Goal: Browse casually: Explore the website without a specific task or goal

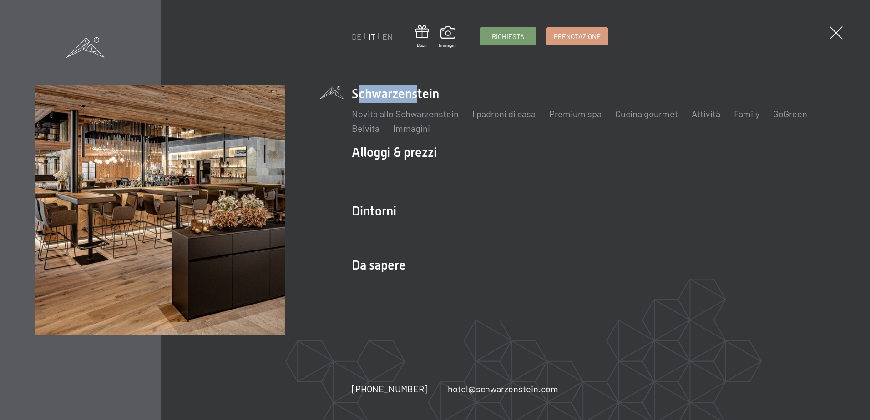
drag, startPoint x: 355, startPoint y: 92, endPoint x: 411, endPoint y: 96, distance: 56.1
click at [411, 96] on li "Schwarzenstein Novità allo Schwarzenstein I padroni di casa Premium spa Cucina …" at bounding box center [593, 110] width 483 height 50
drag, startPoint x: 411, startPoint y: 96, endPoint x: 490, endPoint y: 106, distance: 80.2
click at [489, 106] on div "Novità allo Schwarzenstein I padroni di casa Premium spa Cucina gourmet Attivit…" at bounding box center [593, 119] width 483 height 32
click at [832, 35] on span at bounding box center [836, 33] width 19 height 19
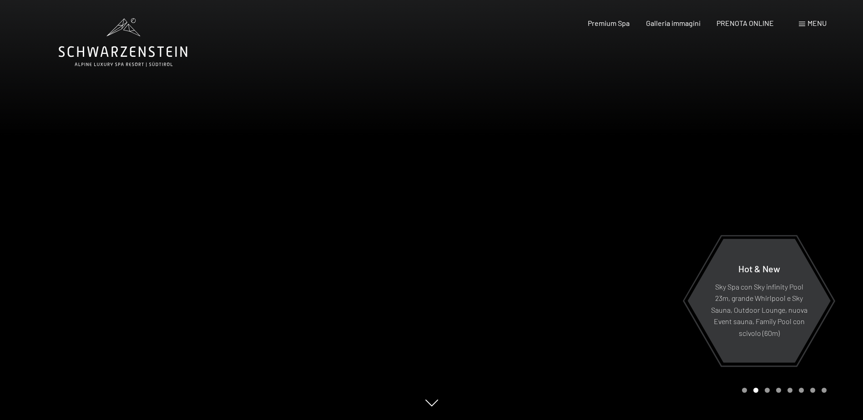
click at [379, 315] on div at bounding box center [216, 210] width 432 height 420
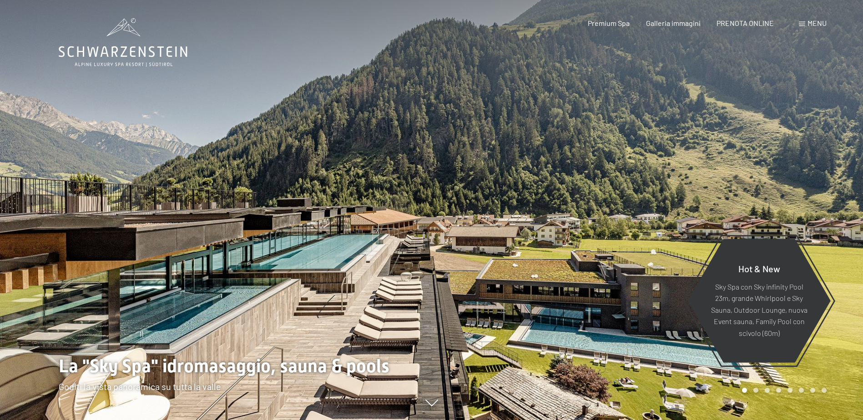
click at [465, 303] on div at bounding box center [648, 210] width 432 height 420
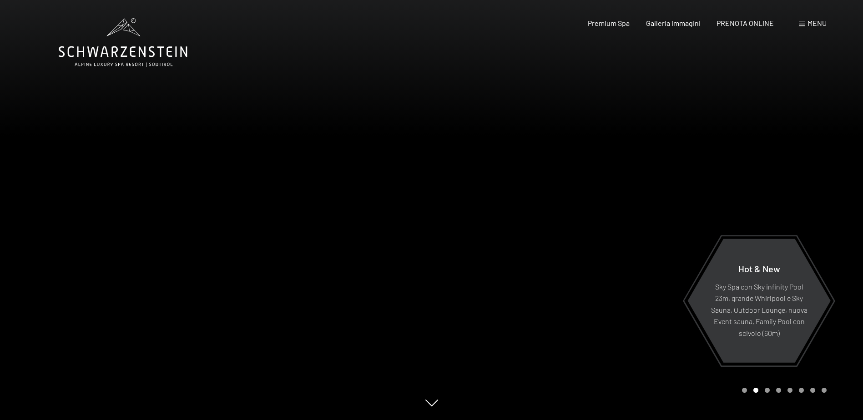
click at [435, 301] on div at bounding box center [648, 210] width 432 height 420
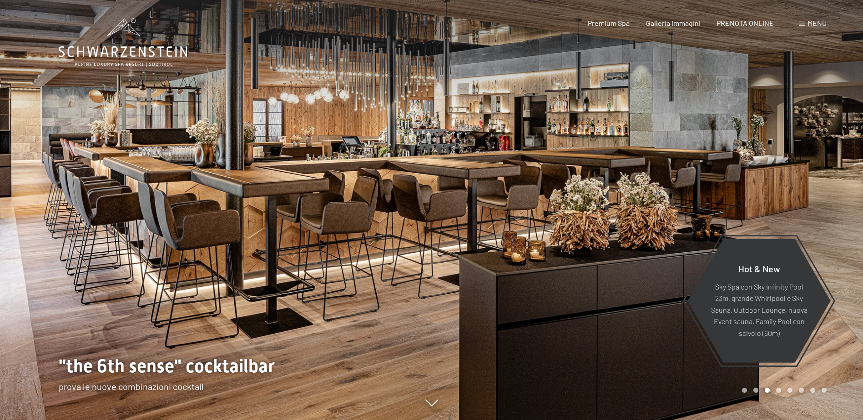
click at [521, 169] on div at bounding box center [648, 210] width 432 height 420
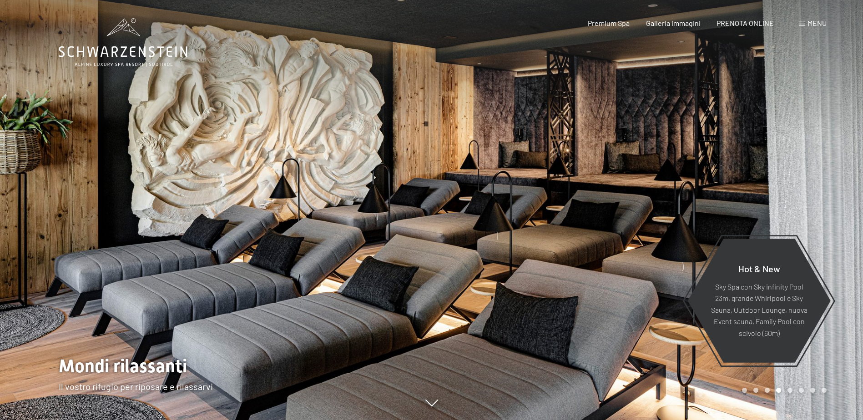
click at [521, 169] on div at bounding box center [648, 210] width 432 height 420
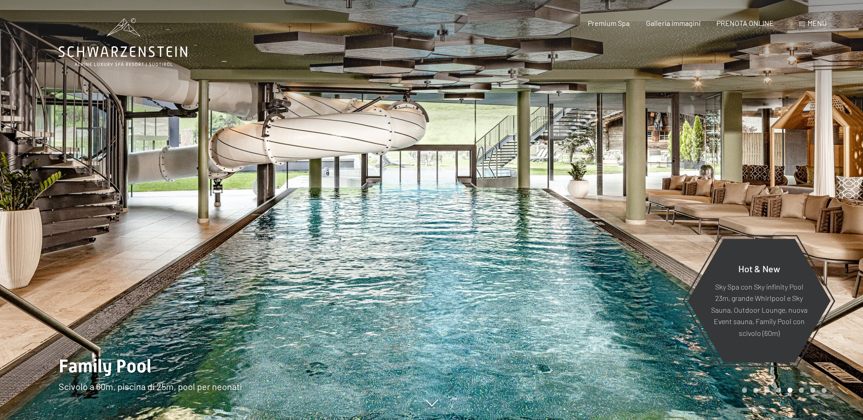
click at [355, 136] on div at bounding box center [216, 210] width 432 height 420
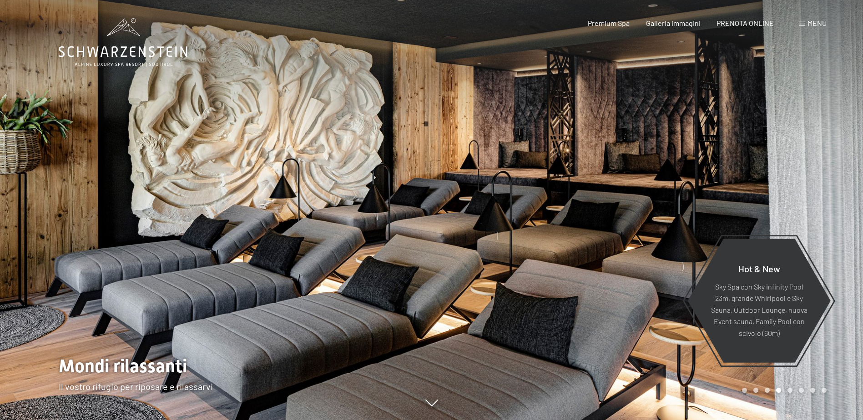
click at [411, 153] on div at bounding box center [216, 210] width 432 height 420
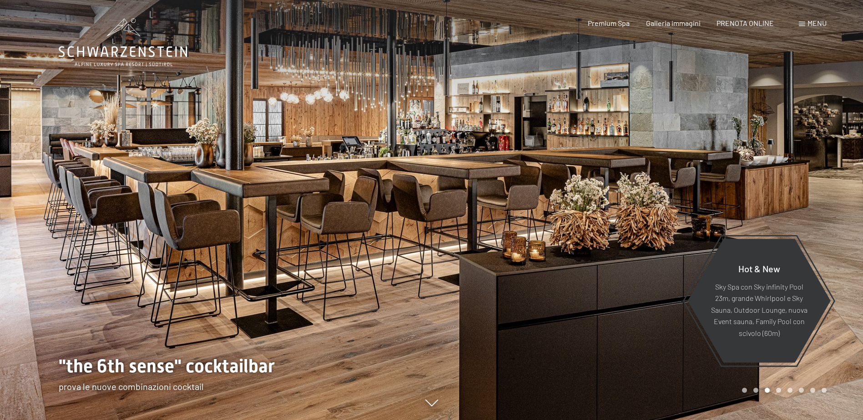
click at [489, 128] on div at bounding box center [648, 210] width 432 height 420
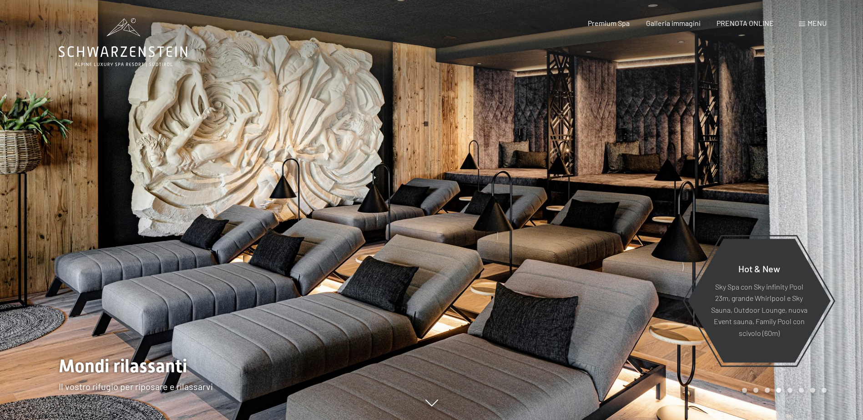
click at [514, 118] on div at bounding box center [648, 210] width 432 height 420
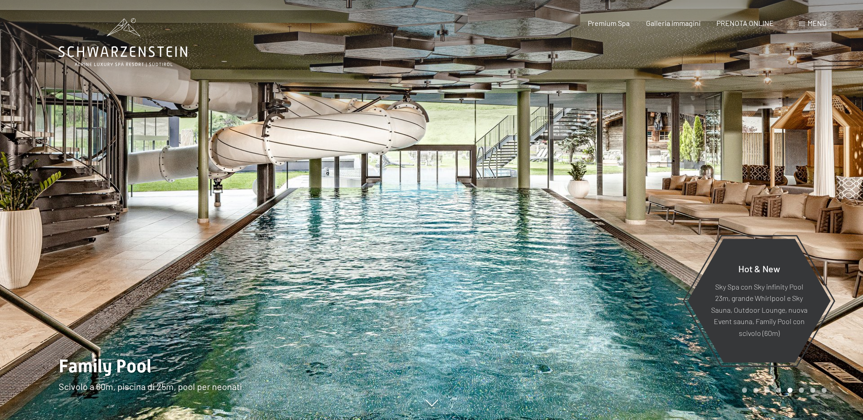
click at [514, 118] on div at bounding box center [648, 210] width 432 height 420
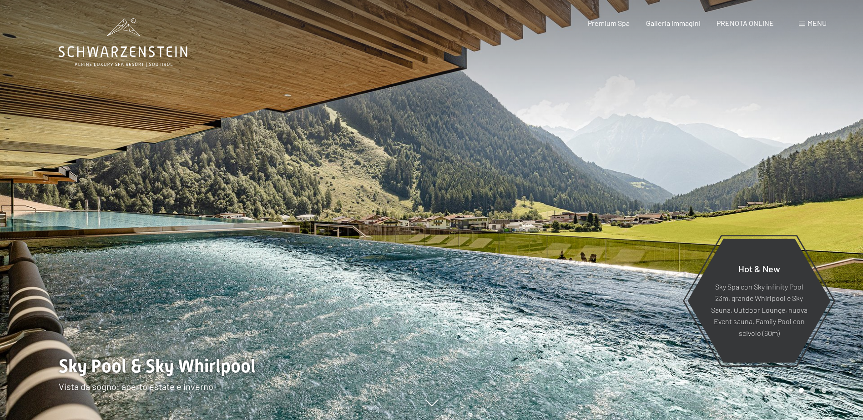
click at [155, 129] on div at bounding box center [216, 210] width 432 height 420
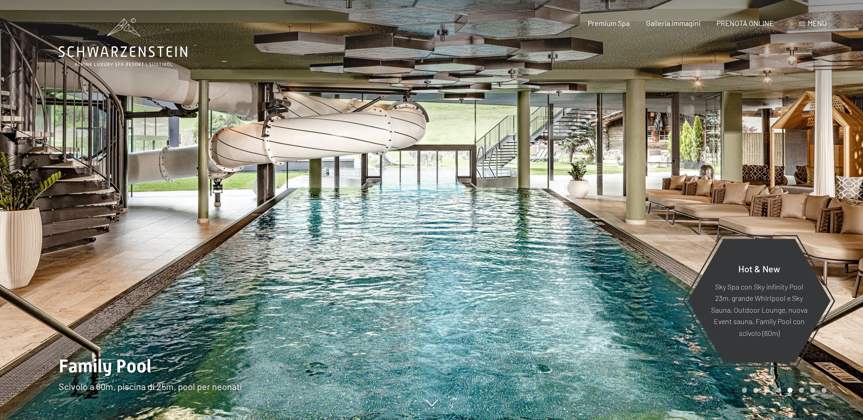
click at [563, 55] on div at bounding box center [648, 210] width 432 height 420
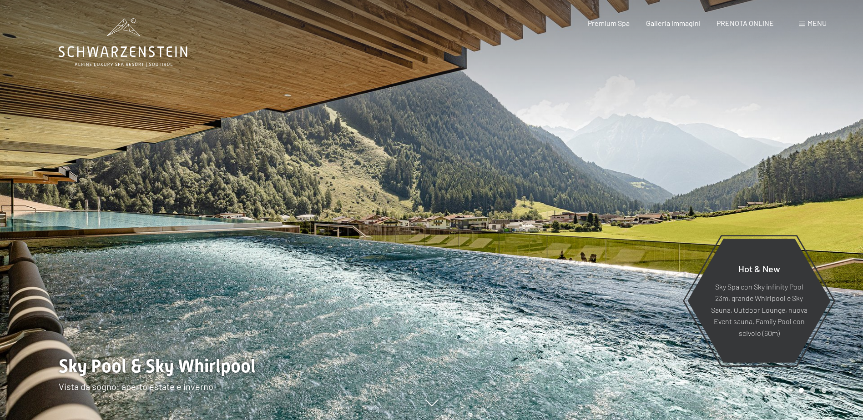
click at [563, 55] on div at bounding box center [648, 210] width 432 height 420
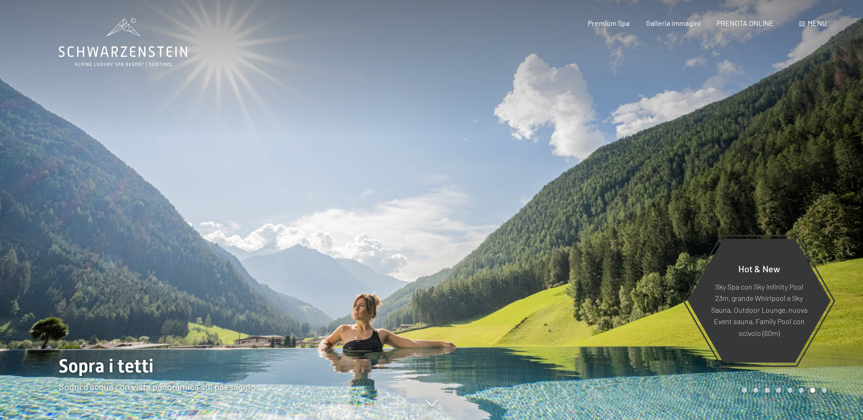
click at [557, 67] on div at bounding box center [648, 210] width 432 height 420
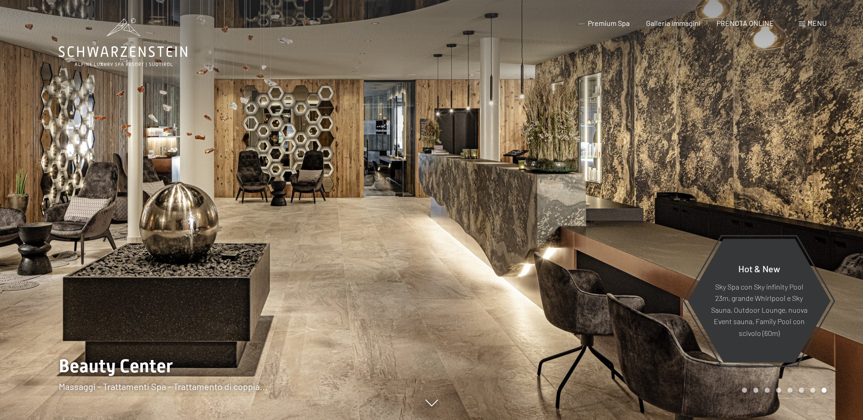
click at [370, 203] on div at bounding box center [216, 210] width 432 height 420
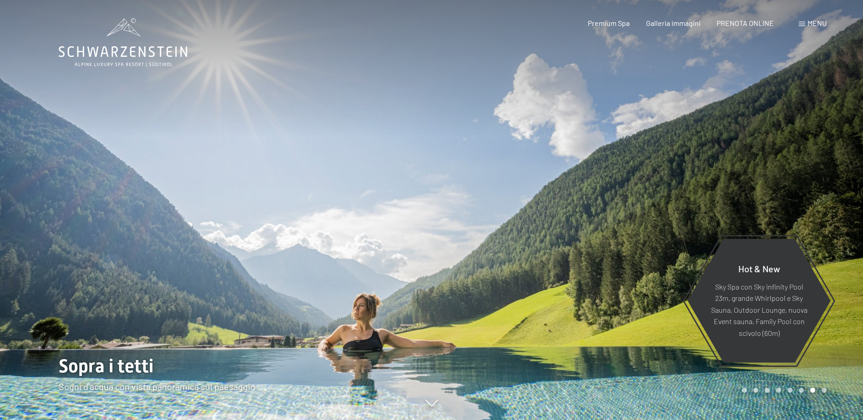
drag, startPoint x: 370, startPoint y: 203, endPoint x: 291, endPoint y: 210, distance: 79.0
click at [291, 210] on div at bounding box center [216, 210] width 432 height 420
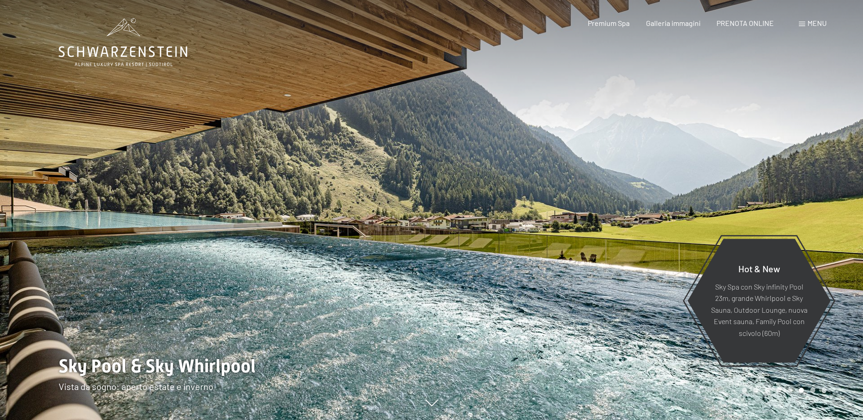
click at [365, 190] on div at bounding box center [216, 210] width 432 height 420
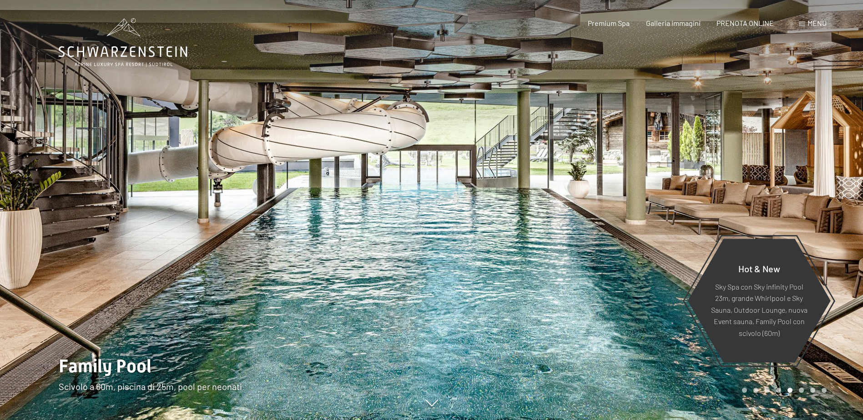
click at [365, 190] on div at bounding box center [216, 210] width 432 height 420
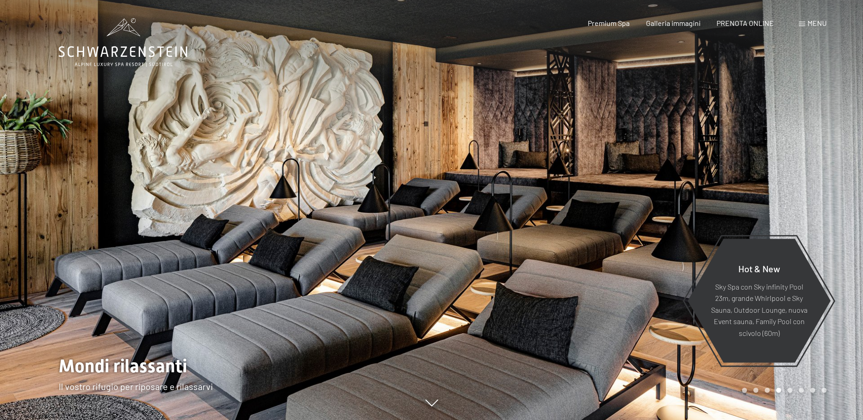
click at [365, 190] on div at bounding box center [216, 210] width 432 height 420
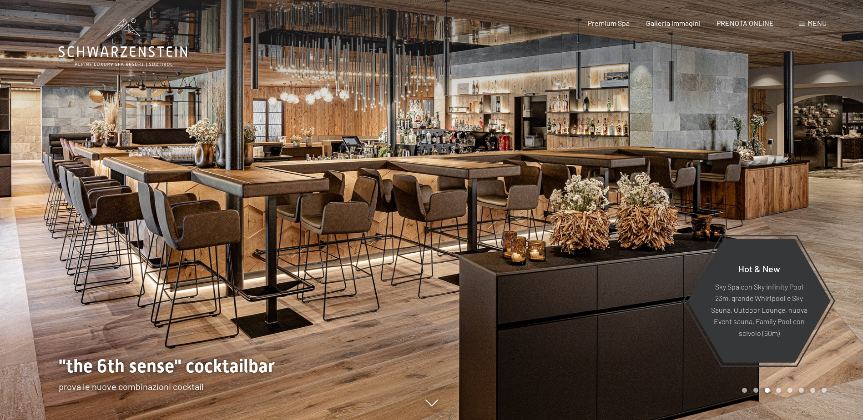
click at [365, 190] on div at bounding box center [216, 210] width 432 height 420
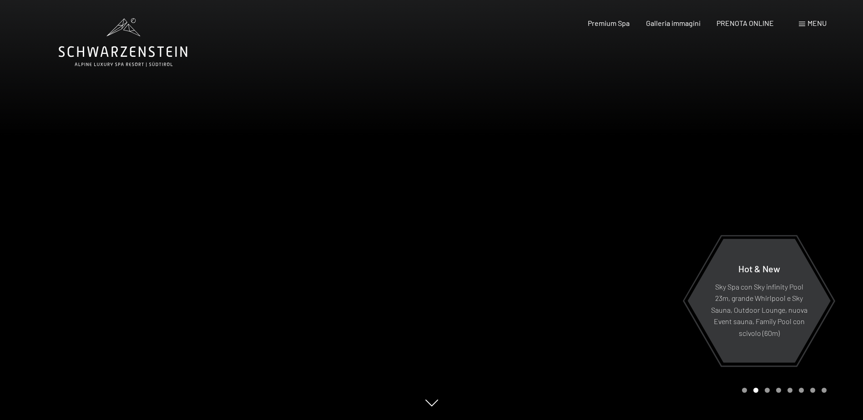
click at [365, 190] on div at bounding box center [216, 210] width 432 height 420
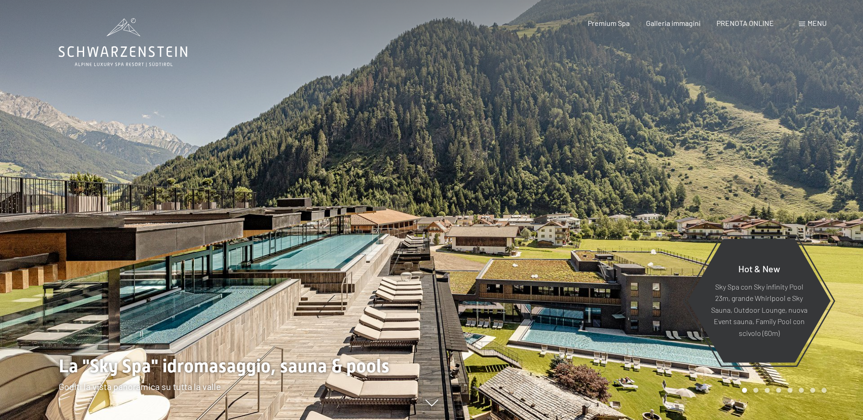
click at [113, 251] on div at bounding box center [216, 210] width 432 height 420
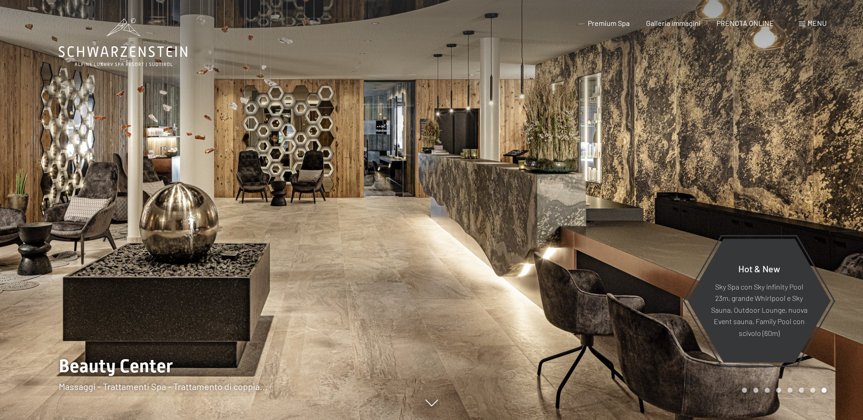
click at [113, 251] on div at bounding box center [216, 210] width 432 height 420
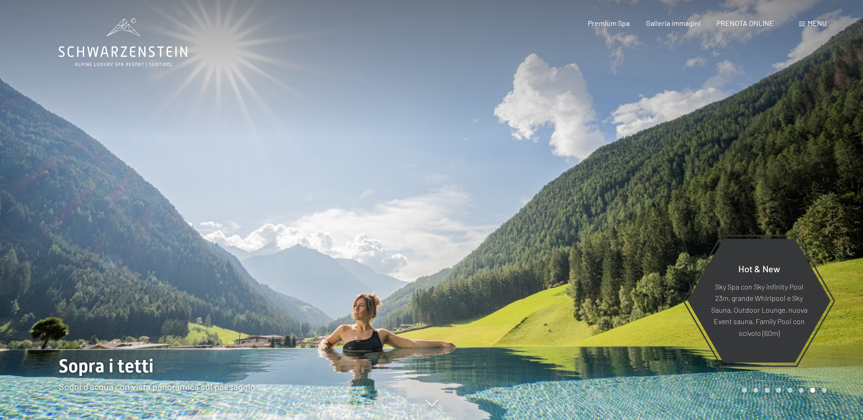
click at [113, 251] on div at bounding box center [216, 210] width 432 height 420
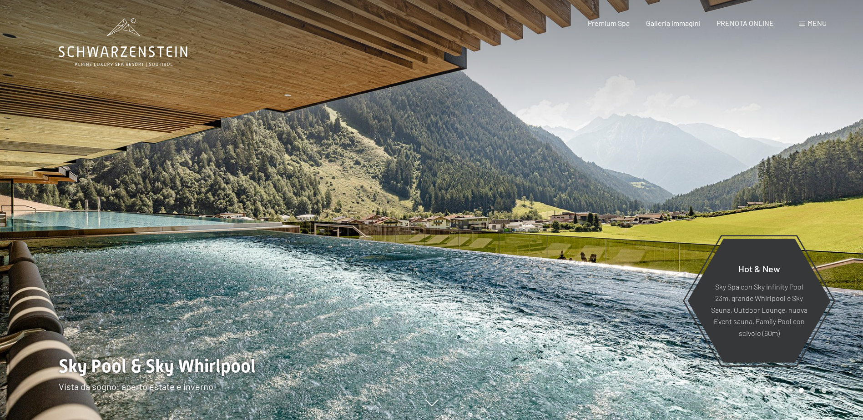
click at [537, 198] on div at bounding box center [648, 210] width 432 height 420
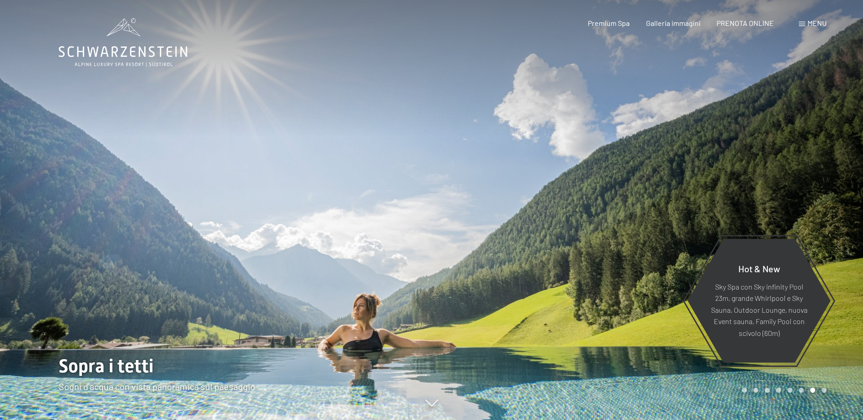
click at [537, 198] on div at bounding box center [648, 210] width 432 height 420
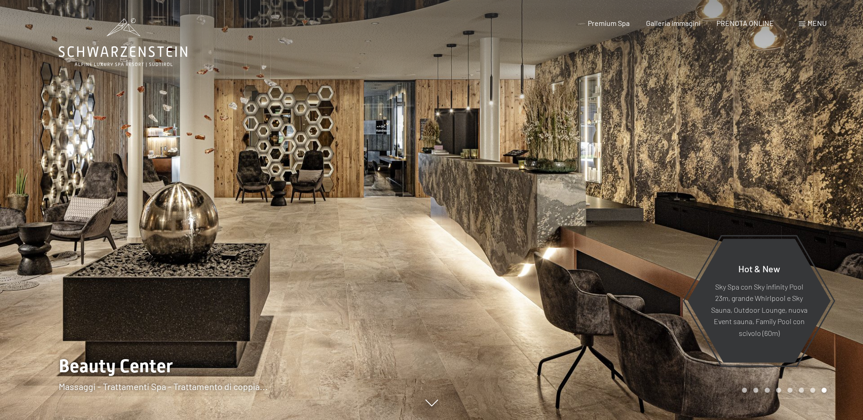
click at [537, 198] on div at bounding box center [648, 210] width 432 height 420
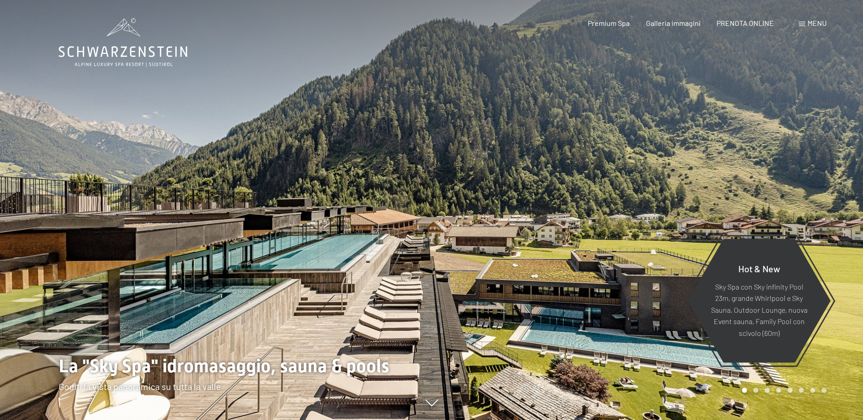
click at [537, 198] on div at bounding box center [648, 210] width 432 height 420
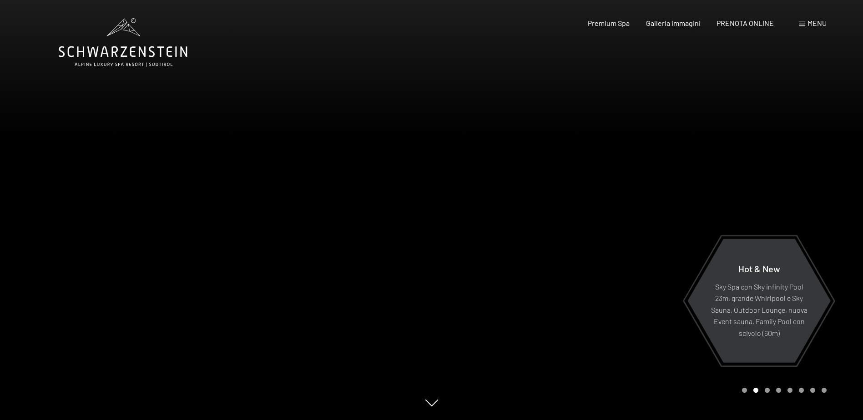
click at [537, 198] on div at bounding box center [648, 210] width 432 height 420
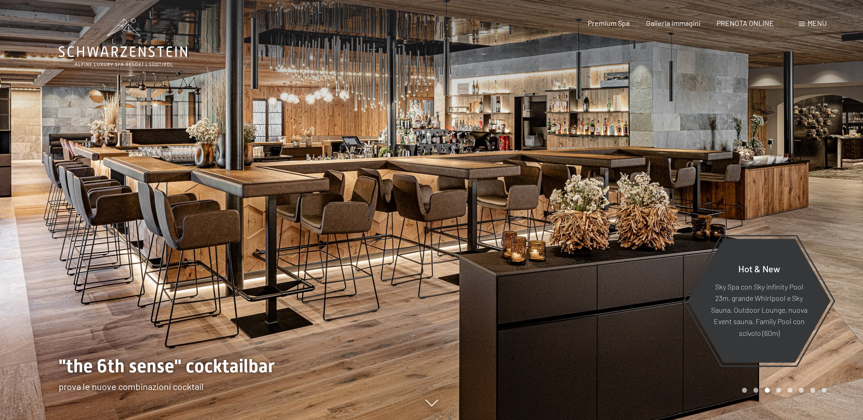
click at [177, 251] on div at bounding box center [216, 210] width 432 height 420
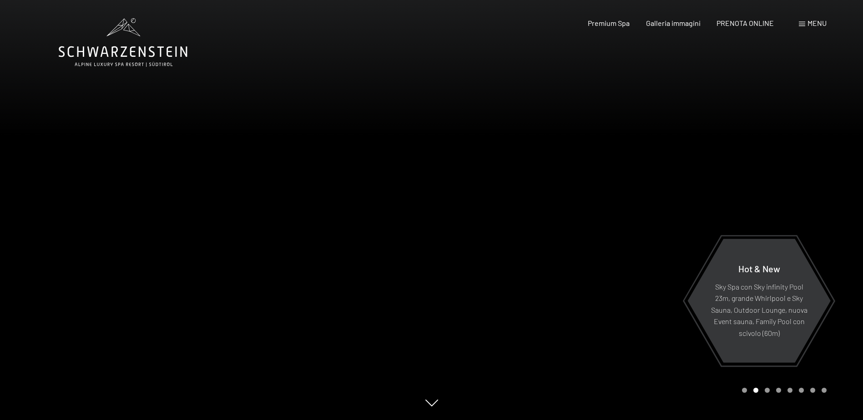
click at [331, 190] on div at bounding box center [216, 210] width 432 height 420
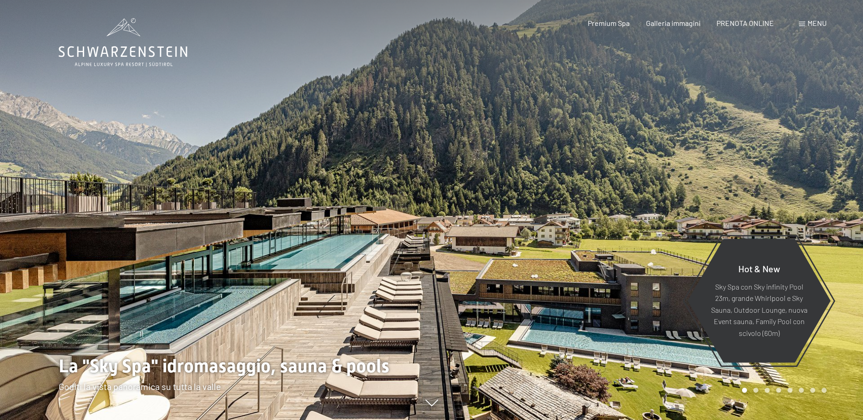
click at [274, 182] on div at bounding box center [216, 210] width 432 height 420
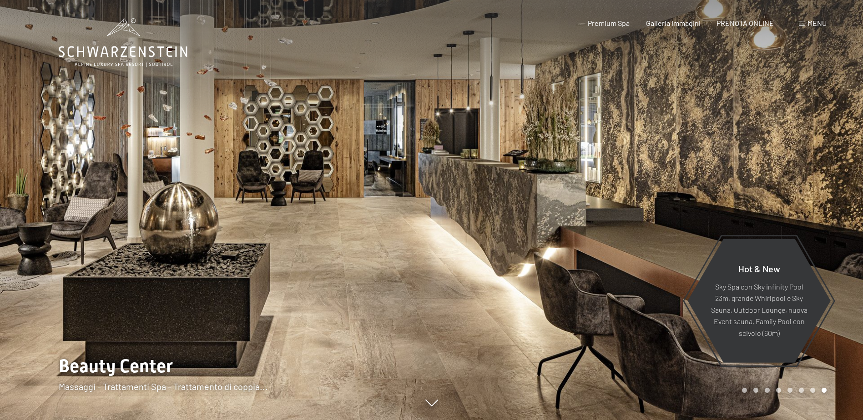
drag, startPoint x: 175, startPoint y: 258, endPoint x: 290, endPoint y: 254, distance: 115.2
click at [290, 254] on div at bounding box center [216, 210] width 432 height 420
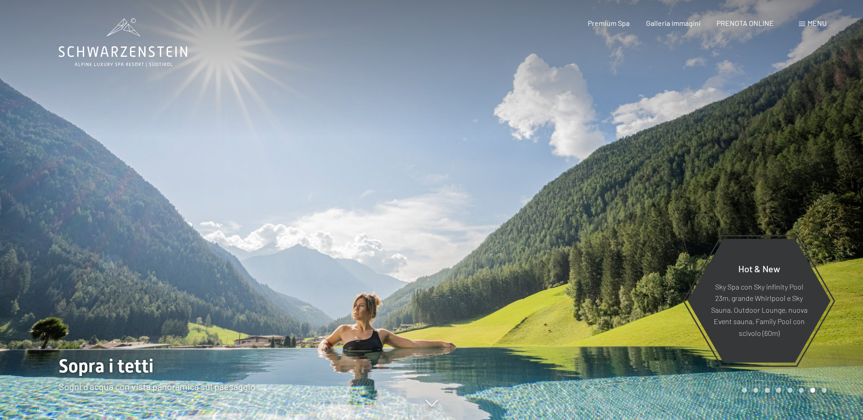
click at [355, 226] on div at bounding box center [216, 210] width 432 height 420
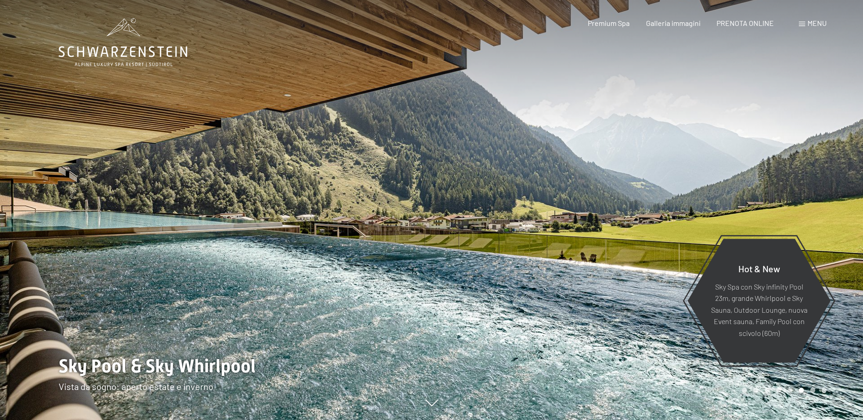
click at [457, 239] on div at bounding box center [648, 210] width 432 height 420
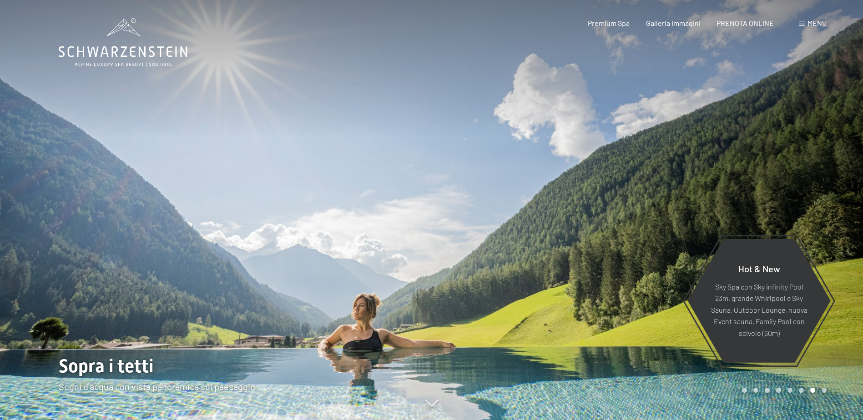
click at [497, 268] on div at bounding box center [648, 210] width 432 height 420
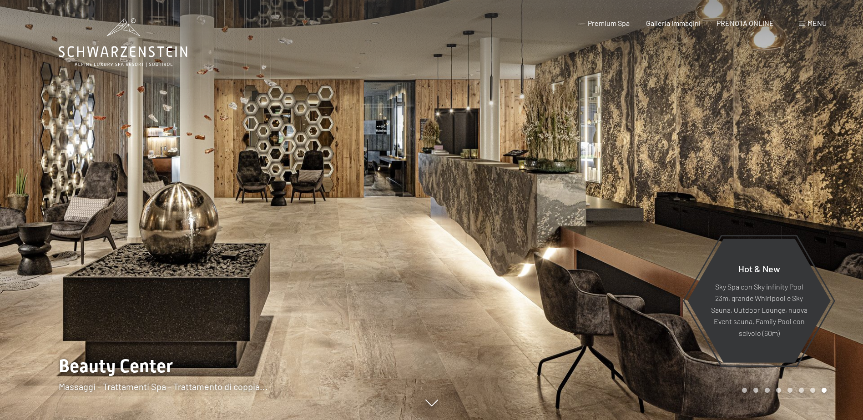
click at [356, 216] on div at bounding box center [216, 210] width 432 height 420
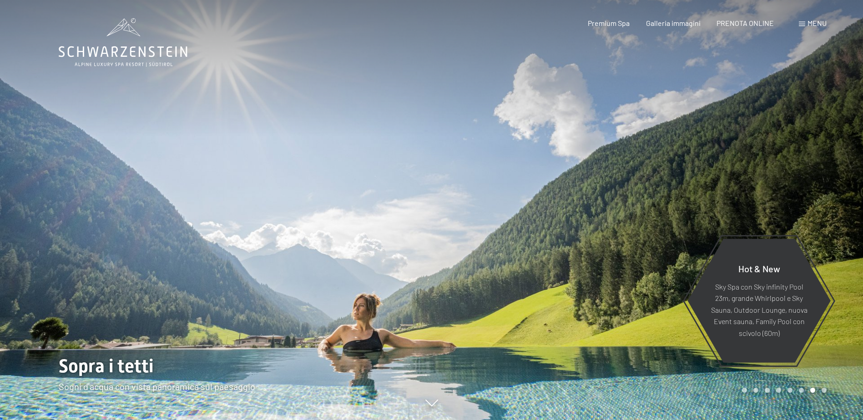
click at [361, 276] on div at bounding box center [216, 210] width 432 height 420
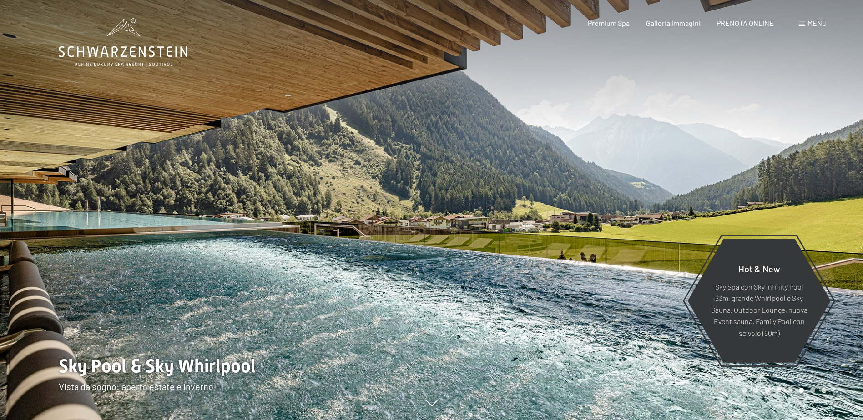
click at [397, 242] on div at bounding box center [216, 210] width 432 height 420
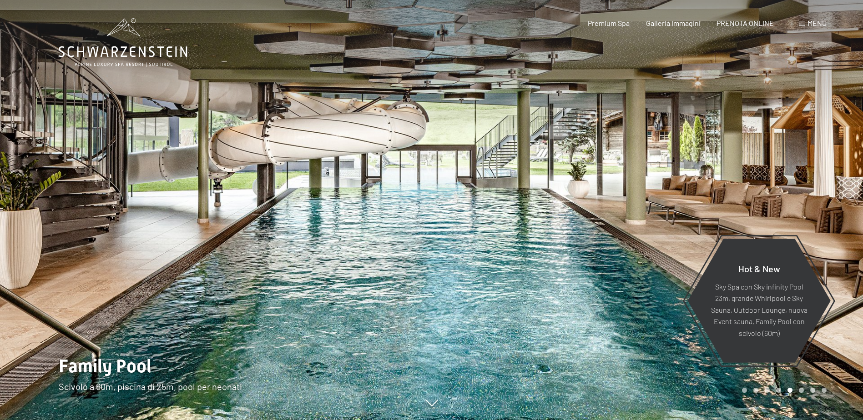
click at [383, 269] on div at bounding box center [216, 210] width 432 height 420
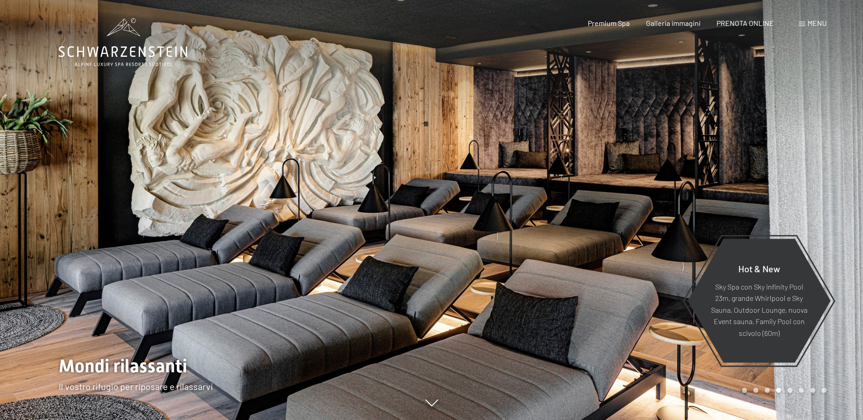
click at [383, 269] on div at bounding box center [216, 210] width 432 height 420
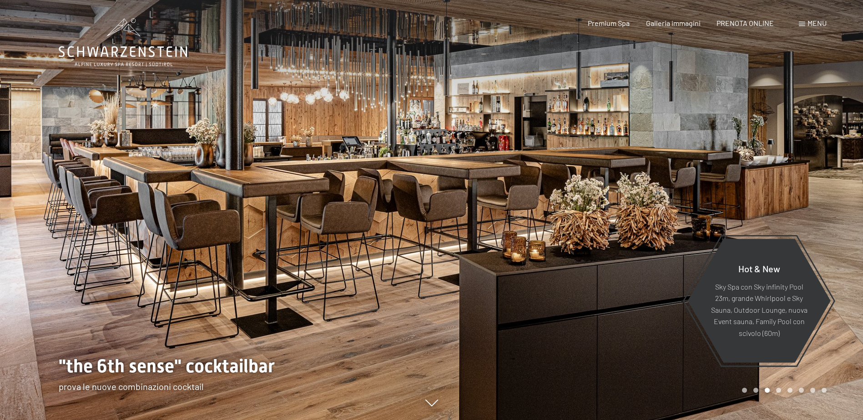
click at [383, 288] on div at bounding box center [216, 210] width 432 height 420
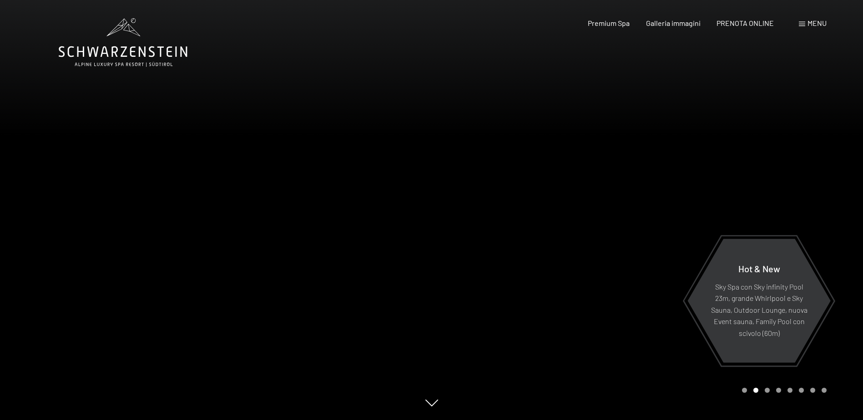
click at [383, 288] on div at bounding box center [216, 210] width 432 height 420
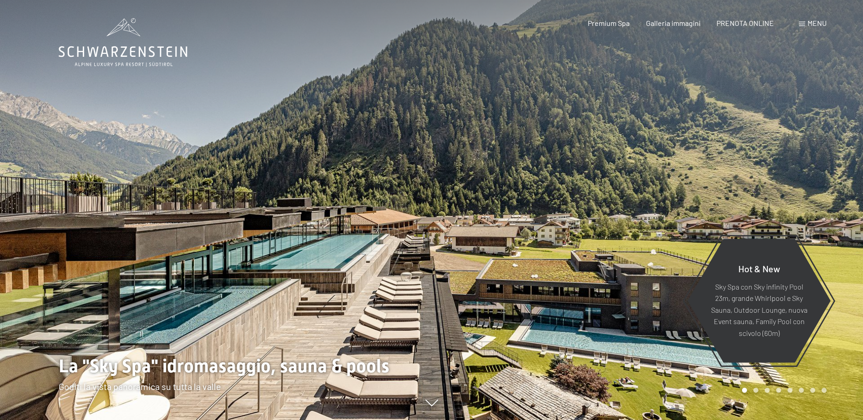
click at [394, 274] on div at bounding box center [216, 210] width 432 height 420
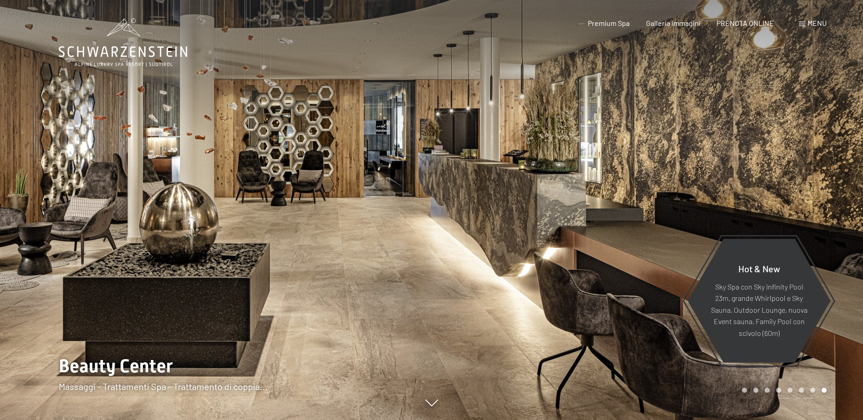
click at [454, 202] on div at bounding box center [648, 210] width 432 height 420
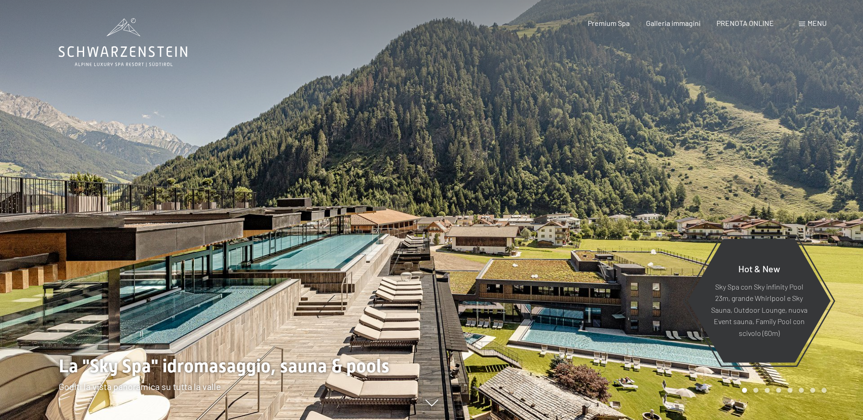
click at [454, 202] on div at bounding box center [648, 210] width 432 height 420
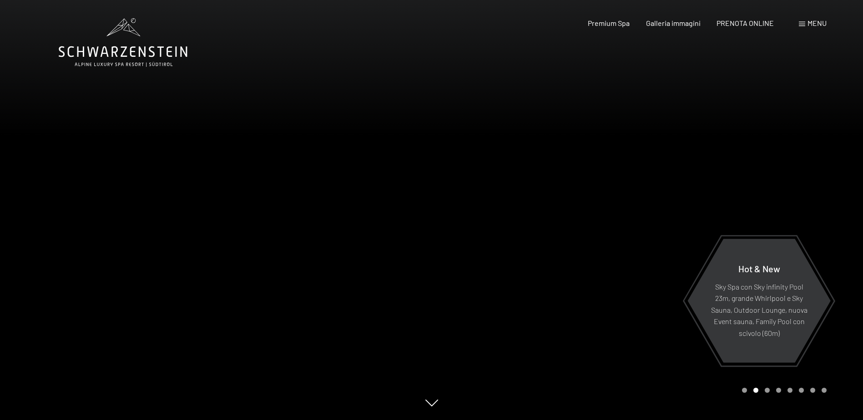
click at [370, 192] on div at bounding box center [216, 210] width 432 height 420
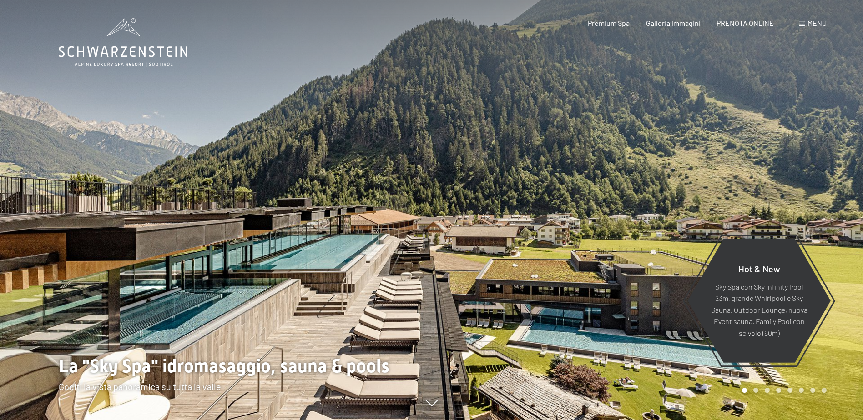
click at [457, 188] on div at bounding box center [648, 210] width 432 height 420
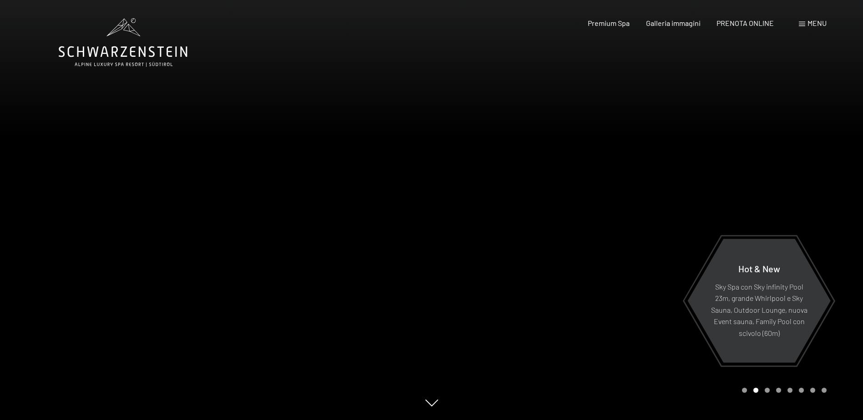
click at [667, 189] on div at bounding box center [648, 210] width 432 height 420
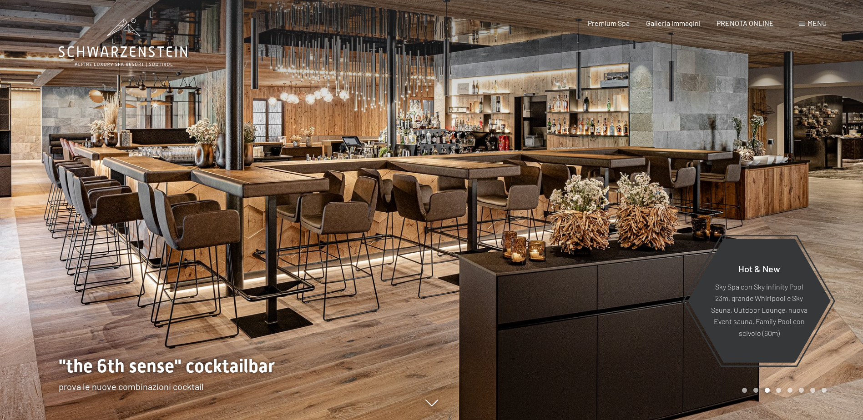
click at [802, 24] on span at bounding box center [802, 24] width 6 height 5
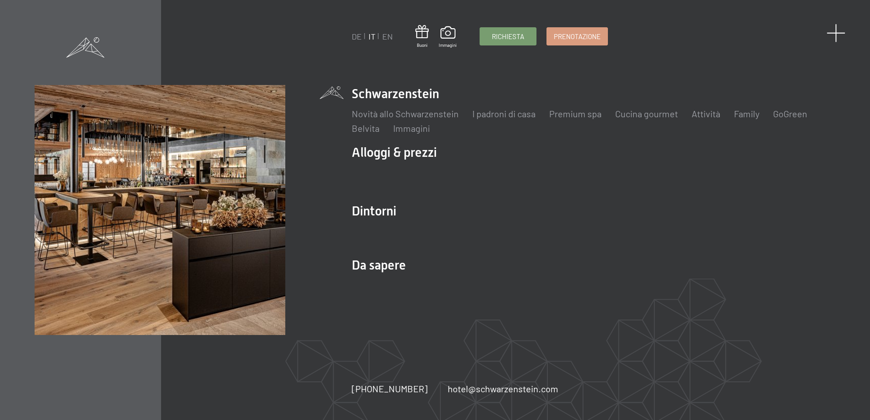
click at [838, 31] on span at bounding box center [836, 33] width 19 height 19
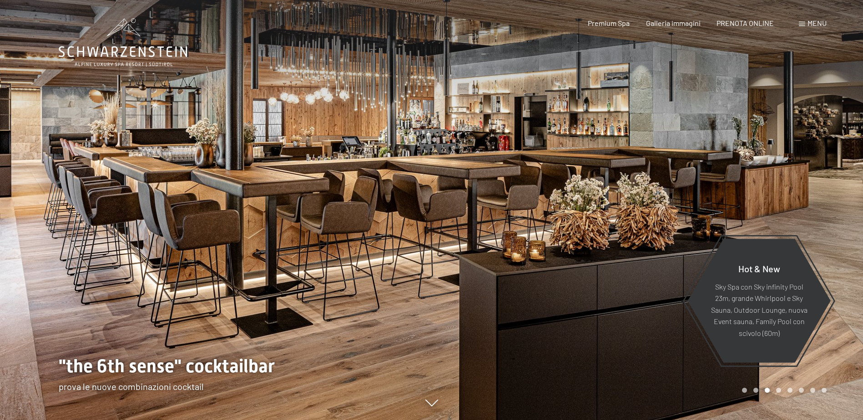
click at [575, 207] on div at bounding box center [648, 210] width 432 height 420
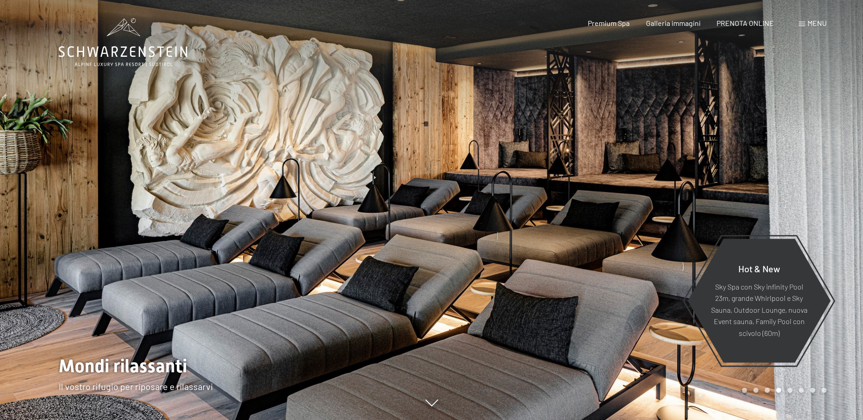
click at [622, 217] on div at bounding box center [648, 210] width 432 height 420
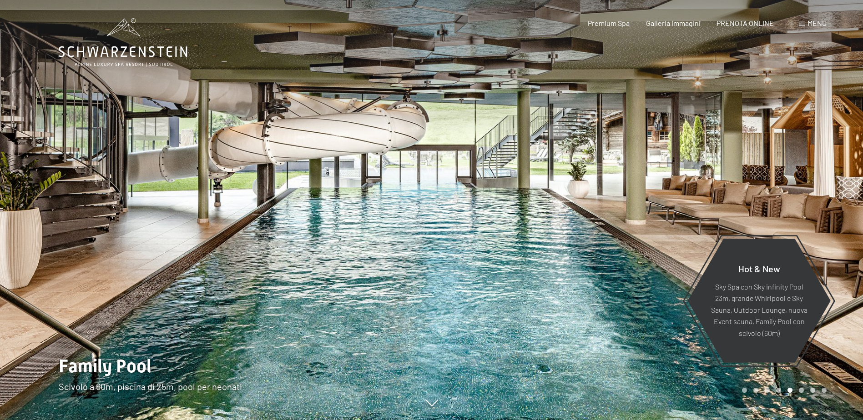
click at [494, 168] on div at bounding box center [648, 210] width 432 height 420
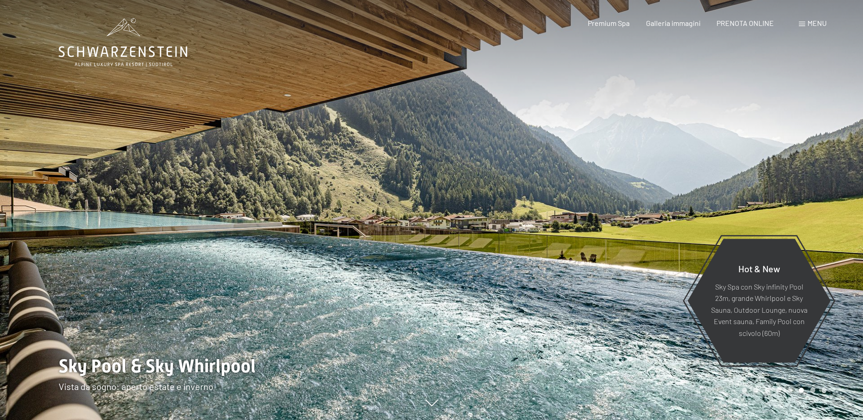
click at [500, 131] on div at bounding box center [648, 210] width 432 height 420
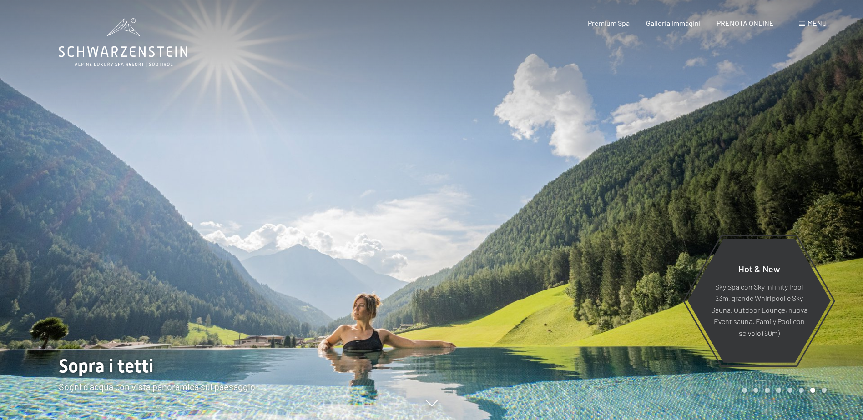
click at [500, 131] on div at bounding box center [648, 210] width 432 height 420
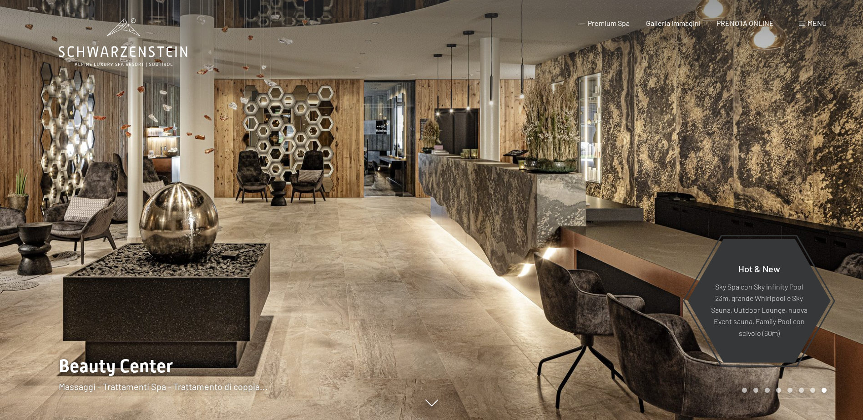
click at [439, 141] on div at bounding box center [648, 210] width 432 height 420
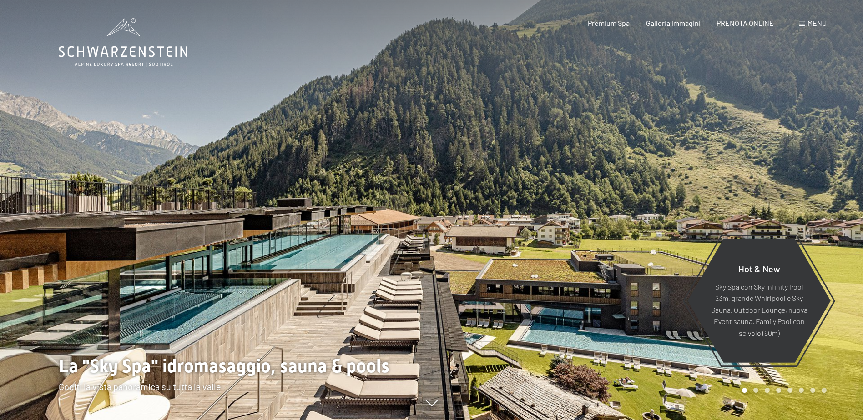
click at [406, 126] on div at bounding box center [216, 210] width 432 height 420
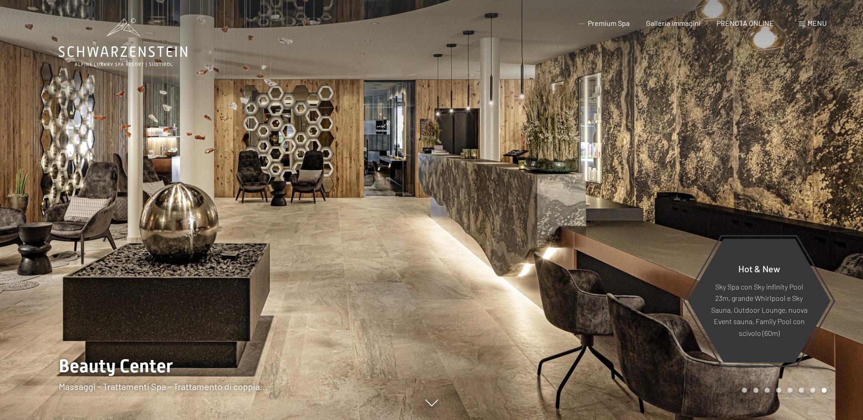
click at [459, 108] on div at bounding box center [648, 210] width 432 height 420
